Goal: Find specific fact

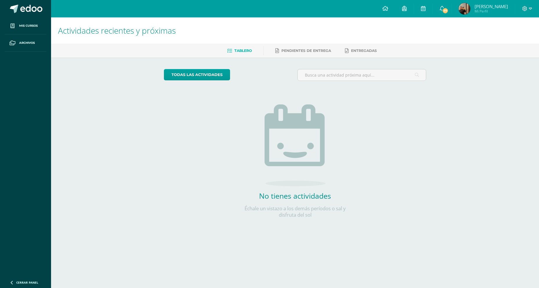
click at [490, 1] on link "[PERSON_NAME] Mi Perfil" at bounding box center [483, 8] width 63 height 17
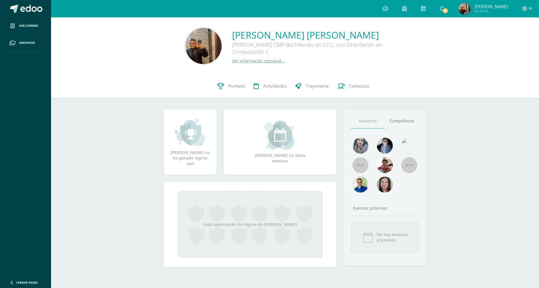
click at [256, 62] on link "Ver información personal..." at bounding box center [258, 61] width 53 height 6
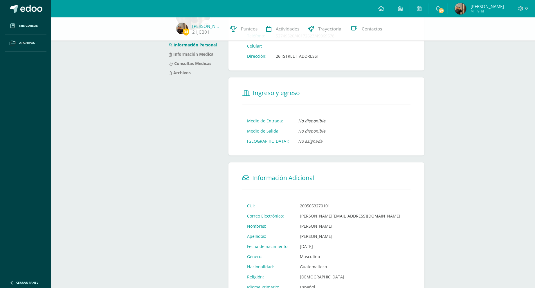
scroll to position [60, 0]
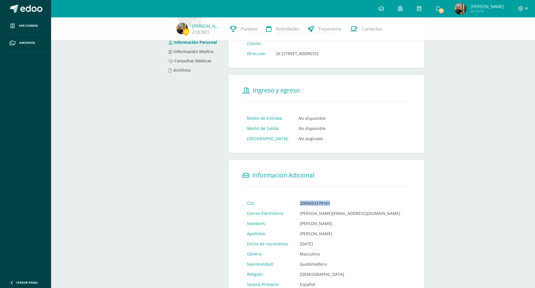
drag, startPoint x: 297, startPoint y: 203, endPoint x: 333, endPoint y: 201, distance: 35.7
click at [333, 201] on td "2005053270101" at bounding box center [350, 203] width 110 height 10
copy td "2005053270101"
